Goal: Register for event/course

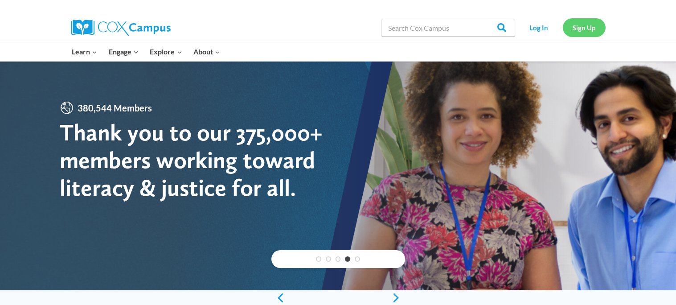
click at [587, 32] on link "Sign Up" at bounding box center [584, 27] width 43 height 18
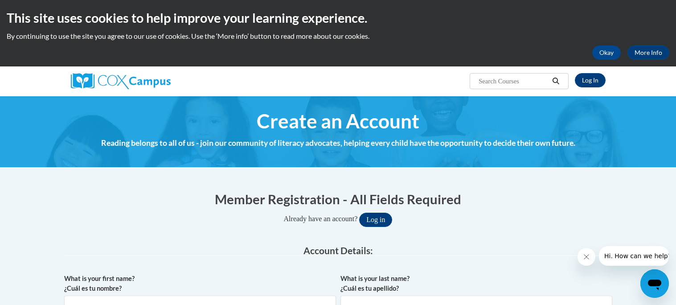
click at [587, 32] on p "By continuing to use the site you agree to our use of cookies. Use the ‘More in…" at bounding box center [338, 36] width 662 height 10
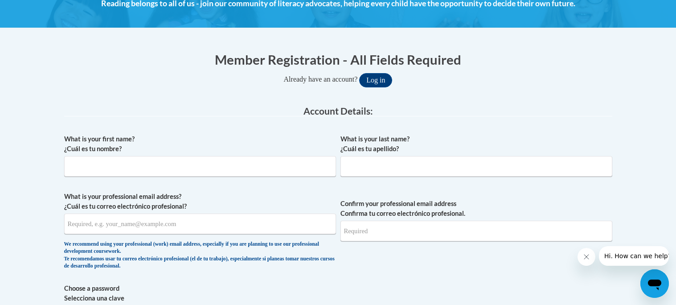
scroll to position [140, 0]
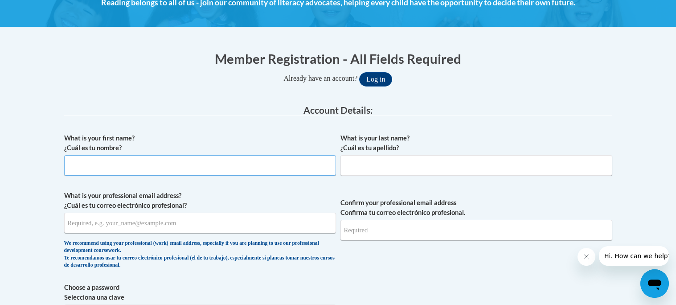
click at [197, 168] on input "What is your first name? ¿Cuál es tu nombre?" at bounding box center [200, 165] width 272 height 20
type input "Kaidence"
type input "[PERSON_NAME]"
click at [105, 224] on input "What is your professional email address? ¿Cuál es tu correo electrónico profesi…" at bounding box center [200, 222] width 272 height 20
type input "nicaleebuttrum@gmail.com"
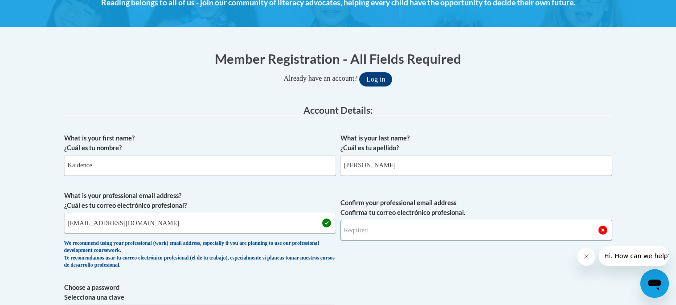
click at [369, 233] on input "Confirm your professional email address Confirma tu correo electrónico profesio…" at bounding box center [476, 230] width 272 height 20
click at [95, 216] on input "nicaleebuttrum@gmail.com" at bounding box center [200, 222] width 272 height 20
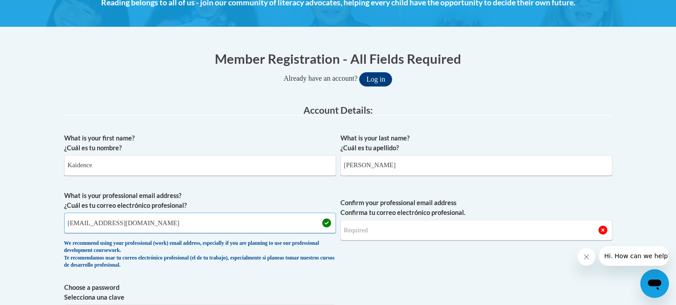
click at [95, 216] on input "nicaleebuttrum@gmail.com" at bounding box center [200, 222] width 272 height 20
click at [400, 233] on input "Confirm your professional email address Confirma tu correo electrónico profesio…" at bounding box center [476, 230] width 272 height 20
type input "nicaleebuttrum@gmail.com"
click at [429, 263] on span "Confirm your professional email address Confirma tu correo electrónico profesio…" at bounding box center [476, 232] width 272 height 82
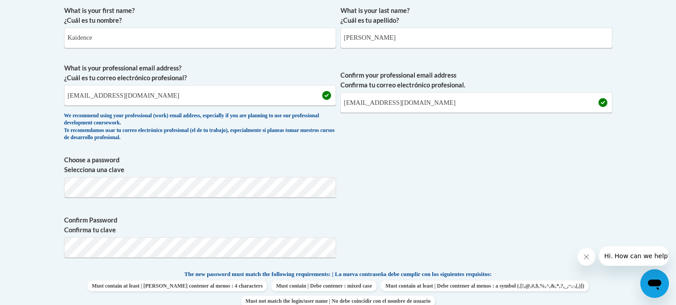
scroll to position [270, 0]
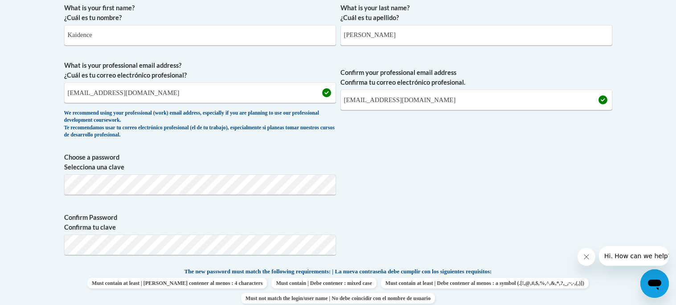
click at [545, 124] on span "Confirm your professional email address Confirma tu correo electrónico profesio…" at bounding box center [476, 102] width 272 height 82
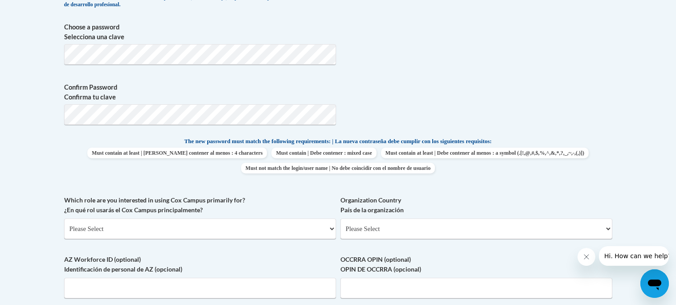
scroll to position [401, 0]
click at [262, 218] on select "Please Select College/University | Colegio/Universidad Community/Nonprofit Part…" at bounding box center [200, 228] width 272 height 20
select select "fbf2d438-af2f-41f8-98f1-81c410e29de3"
click at [64, 218] on select "Please Select College/University | Colegio/Universidad Community/Nonprofit Part…" at bounding box center [200, 228] width 272 height 20
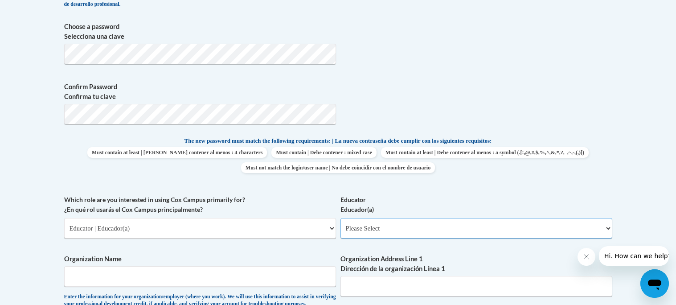
click at [438, 218] on select "Please Select Early Learning/Daycare Teacher/Family Home Care Provider | Maestr…" at bounding box center [476, 228] width 272 height 20
select select "5e2af403-4f2c-4e49-a02f-103e55d7b75b"
click at [340, 218] on select "Please Select Early Learning/Daycare Teacher/Family Home Care Provider | Maestr…" at bounding box center [476, 228] width 272 height 20
click at [288, 266] on input "Organization Name" at bounding box center [200, 276] width 272 height 20
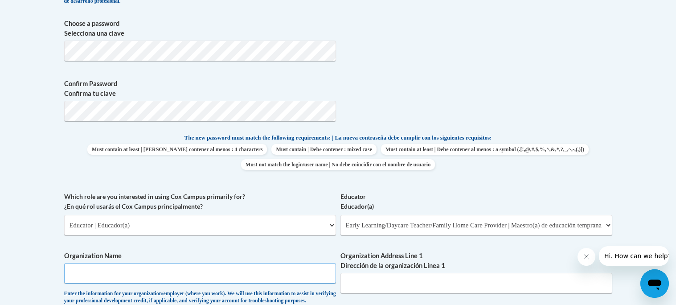
click at [95, 263] on input "Organization Name" at bounding box center [200, 273] width 272 height 20
type input "Pickens High School"
click at [42, 244] on body "This site uses cookies to help improve your learning experience. By continuing …" at bounding box center [338, 236] width 676 height 1281
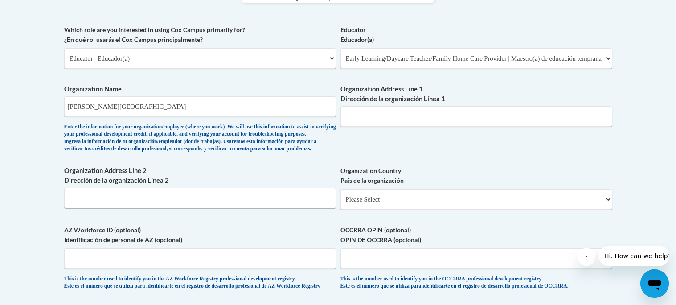
scroll to position [571, 0]
click at [381, 83] on label "Organization Address Line 1 Dirección de la organización Línea 1" at bounding box center [476, 93] width 272 height 20
click at [381, 105] on input "Organization Address Line 1 Dirección de la organización Línea 1" at bounding box center [476, 115] width 272 height 20
click at [397, 105] on input "100 Dr" at bounding box center [476, 115] width 272 height 20
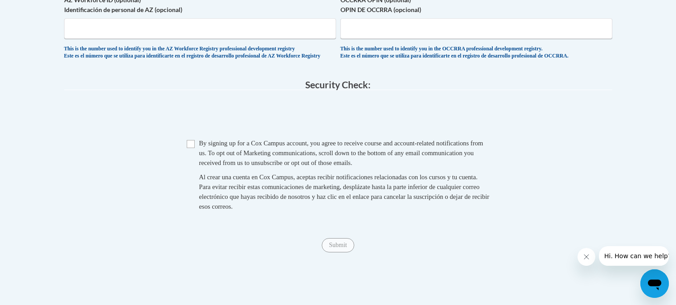
scroll to position [822, 0]
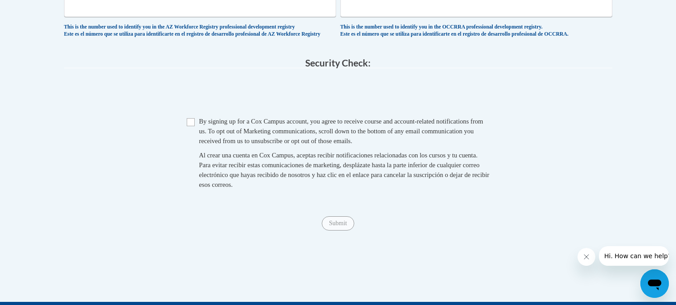
type input "100 Dragon Drive"
click at [188, 118] on input "Checkbox" at bounding box center [191, 122] width 8 height 8
checkbox input "true"
click at [342, 216] on input "Submit" at bounding box center [338, 223] width 32 height 14
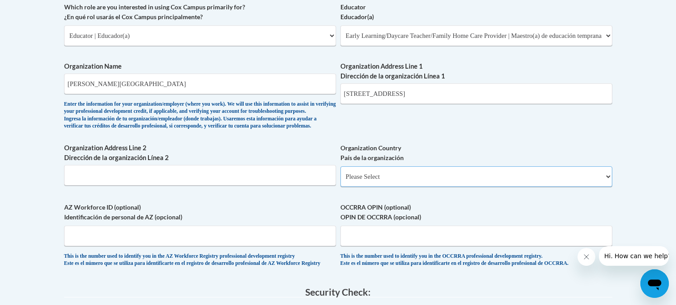
scroll to position [592, 0]
click at [420, 167] on select "Please Select United States | Estados Unidos Outside of the United States | Fue…" at bounding box center [476, 177] width 272 height 20
select select "ad49bcad-a171-4b2e-b99c-48b446064914"
click at [340, 167] on select "Please Select United States | Estados Unidos Outside of the United States | Fue…" at bounding box center [476, 177] width 272 height 20
select select
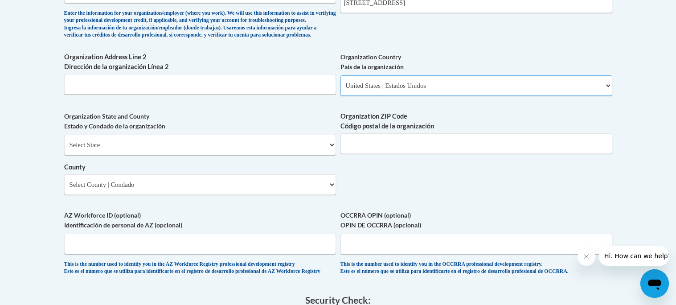
scroll to position [686, 0]
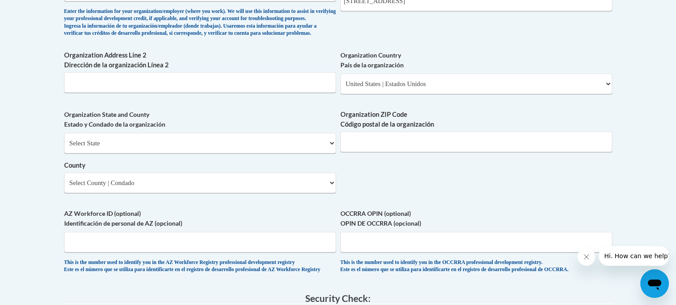
click at [224, 133] on div "Select State Alabama Alaska Arizona Arkansas California Colorado Connecticut De…" at bounding box center [200, 163] width 272 height 60
click at [218, 133] on select "Select State Alabama Alaska Arizona Arkansas California Colorado Connecticut De…" at bounding box center [200, 143] width 272 height 20
select select "Georgia"
click at [64, 133] on select "Select State Alabama Alaska Arizona Arkansas California Colorado Connecticut De…" at bounding box center [200, 143] width 272 height 20
click at [285, 172] on select "Select County Appling Atkinson Bacon Baker Baldwin Banks Barrow Bartow Ben Hill…" at bounding box center [200, 182] width 272 height 20
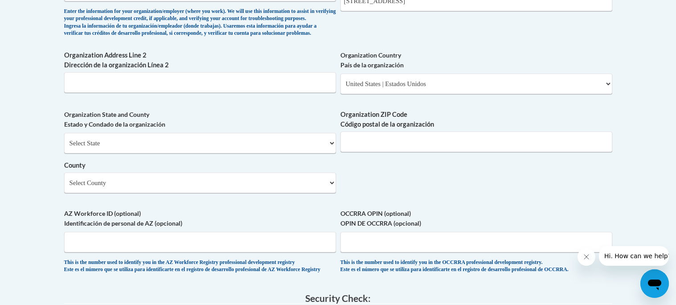
scroll to position [688, 0]
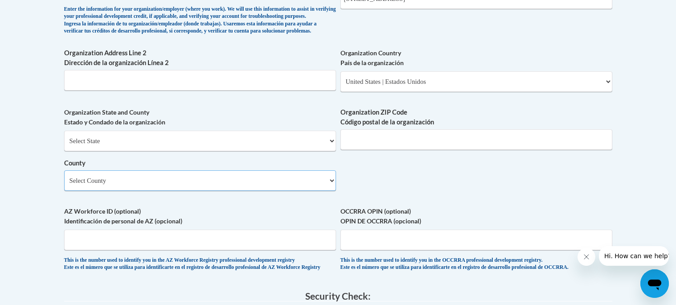
click at [105, 170] on select "Select County Appling Atkinson Bacon Baker Baldwin Banks Barrow Bartow Ben Hill…" at bounding box center [200, 180] width 272 height 20
select select "Pickens"
click at [64, 170] on select "Select County Appling Atkinson Bacon Baker Baldwin Banks Barrow Bartow Ben Hill…" at bounding box center [200, 180] width 272 height 20
click at [413, 107] on span "Organization ZIP Code Código postal de la organización" at bounding box center [476, 128] width 272 height 42
click at [412, 129] on input "Organization ZIP Code Código postal de la organización" at bounding box center [476, 139] width 272 height 20
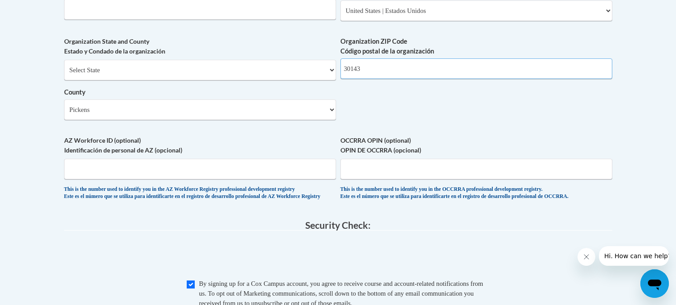
scroll to position [761, 0]
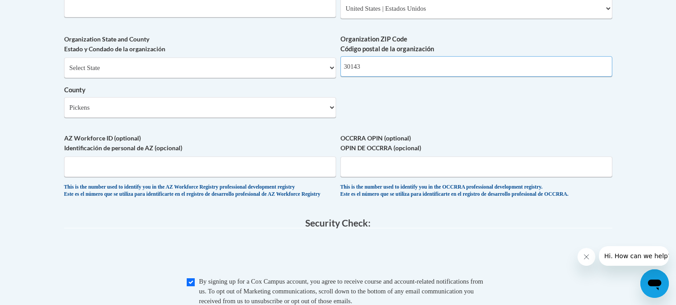
type input "30143"
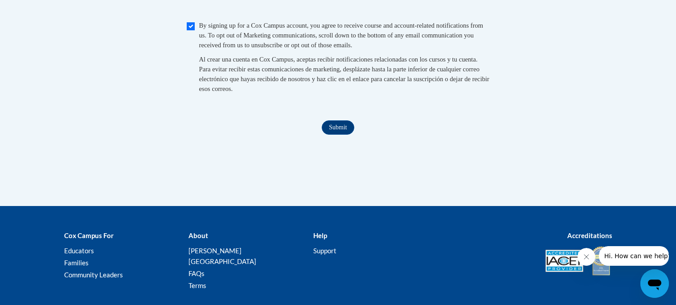
scroll to position [1032, 0]
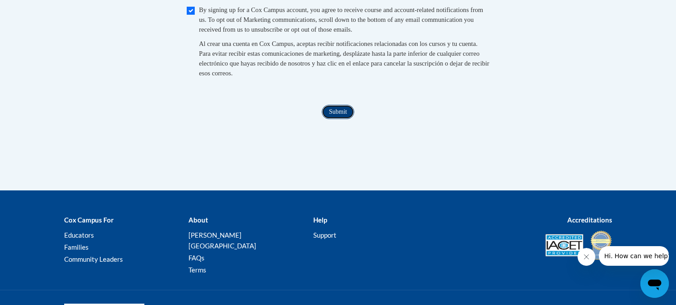
click at [335, 105] on input "Submit" at bounding box center [338, 112] width 32 height 14
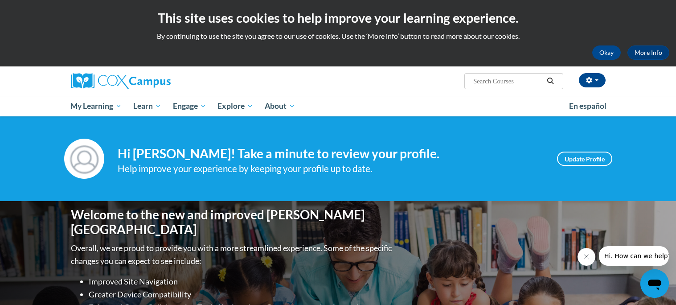
click at [514, 82] on input "Search..." at bounding box center [507, 81] width 71 height 11
click at [515, 85] on input "build my br" at bounding box center [507, 81] width 71 height 11
type input "build my brain"
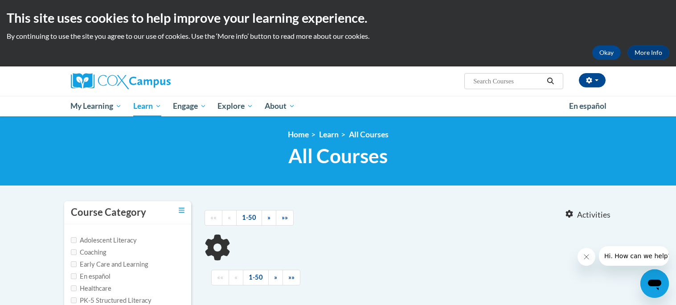
type input "build my brain"
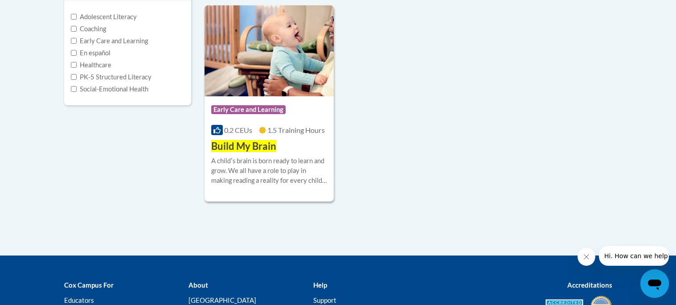
scroll to position [227, 0]
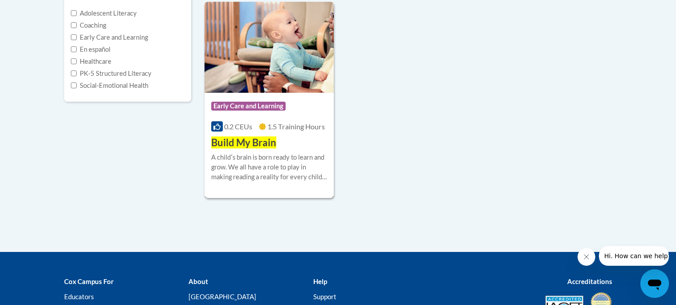
click at [334, 150] on div "More Info Enroll A childʹs brain is born ready to learn and grow. We all have a…" at bounding box center [269, 172] width 130 height 45
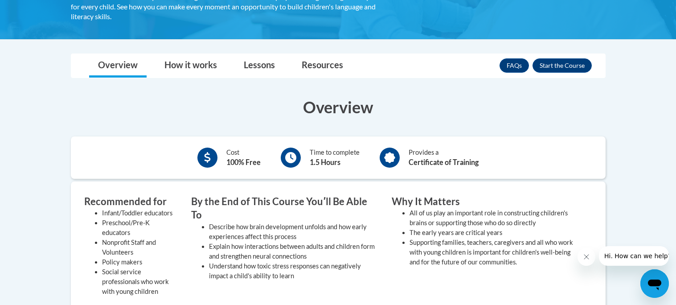
scroll to position [193, 0]
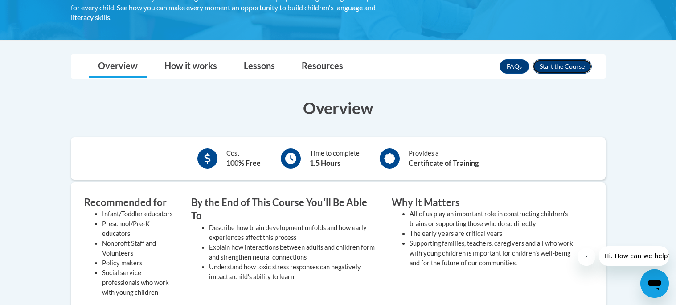
click at [546, 68] on button "Enroll" at bounding box center [561, 66] width 59 height 14
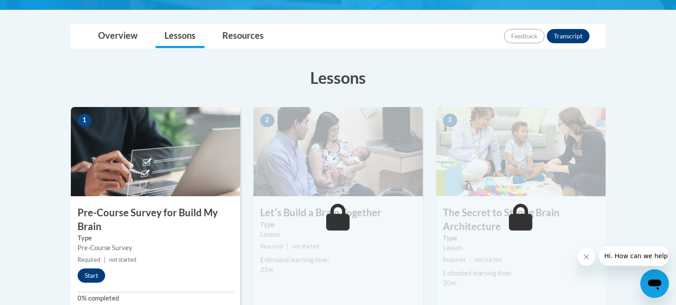
scroll to position [193, 0]
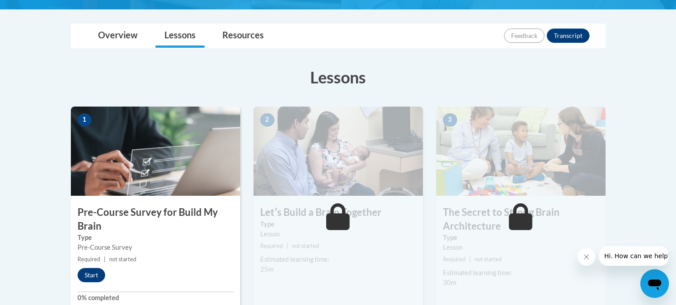
click at [90, 282] on div "1 Pre-Course Survey for Build My Brain Type Pre-Course Survey Required | not st…" at bounding box center [155, 208] width 169 height 205
click at [90, 276] on button "Start" at bounding box center [92, 275] width 28 height 14
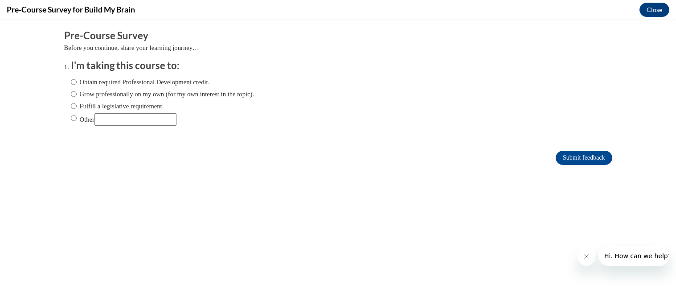
scroll to position [0, 0]
click at [109, 100] on div "Obtain required Professional Development credit. Grow professionally on my own …" at bounding box center [163, 101] width 184 height 57
click at [75, 98] on input "Grow professionally on my own (for my own interest in the topic)." at bounding box center [74, 94] width 6 height 10
radio input "true"
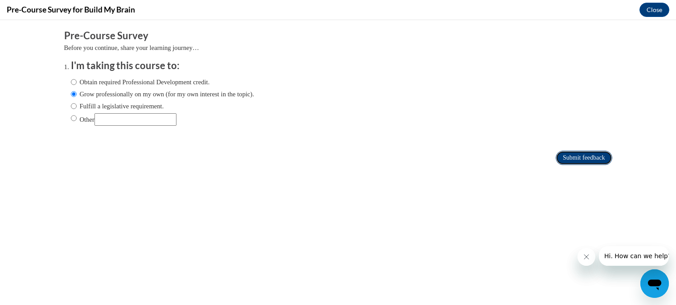
click at [585, 156] on input "Submit feedback" at bounding box center [583, 158] width 56 height 14
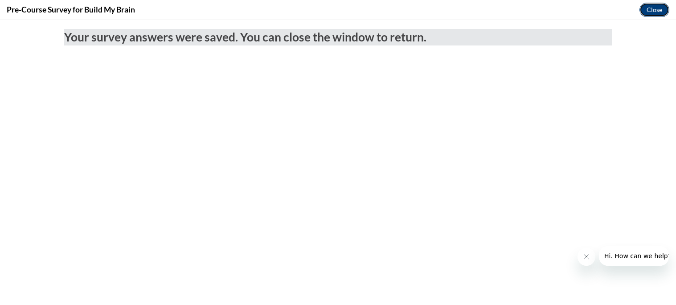
click at [645, 8] on button "Close" at bounding box center [654, 10] width 30 height 14
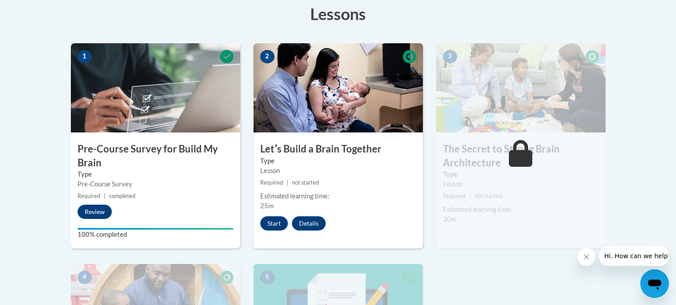
scroll to position [261, 0]
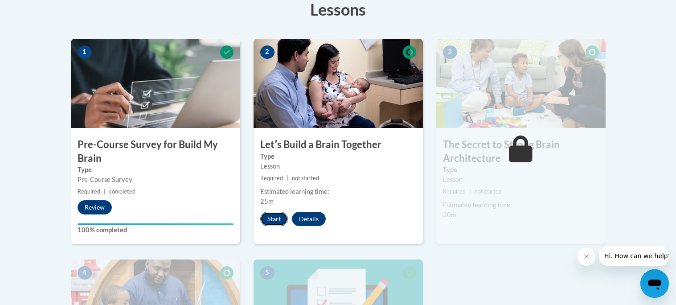
click at [271, 223] on button "Start" at bounding box center [274, 219] width 28 height 14
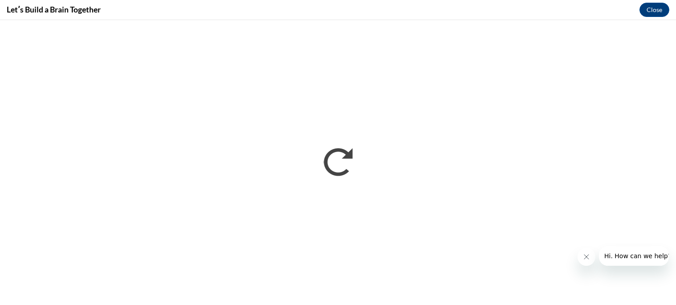
scroll to position [0, 0]
